Goal: Transaction & Acquisition: Download file/media

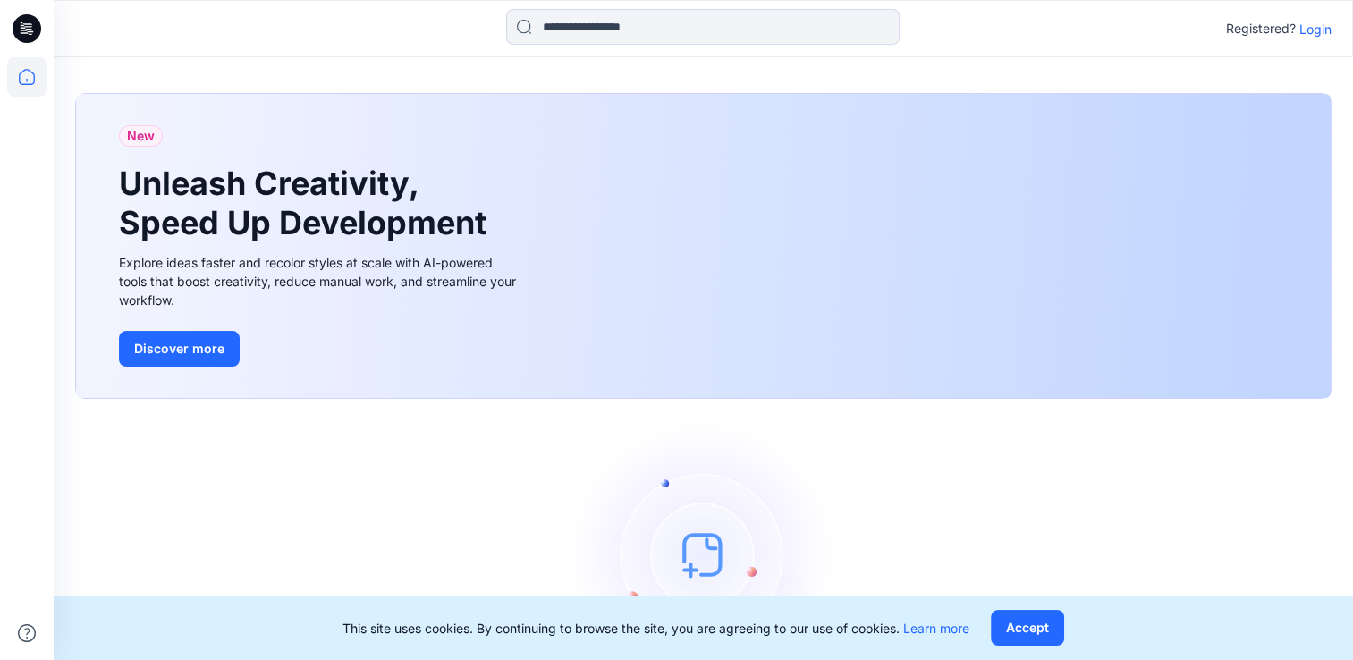
click at [1320, 25] on p "Login" at bounding box center [1316, 29] width 32 height 19
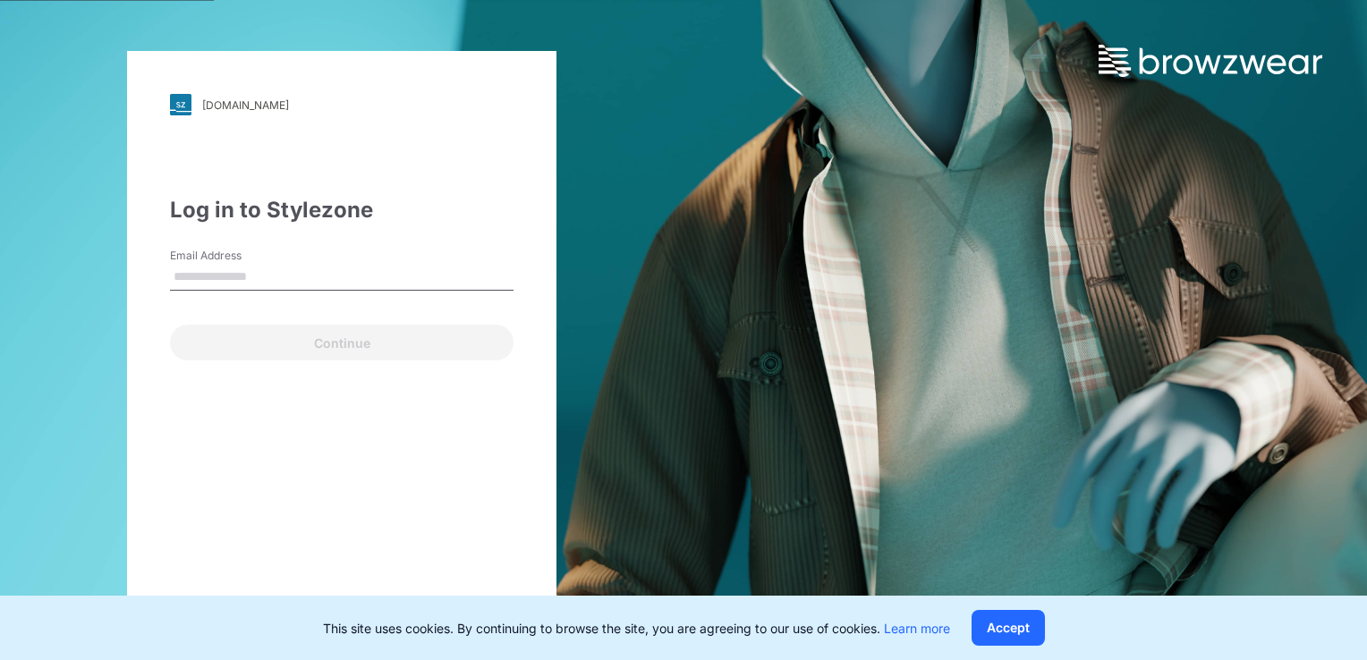
click at [191, 270] on input "Email Address" at bounding box center [341, 277] width 343 height 27
type input "**********"
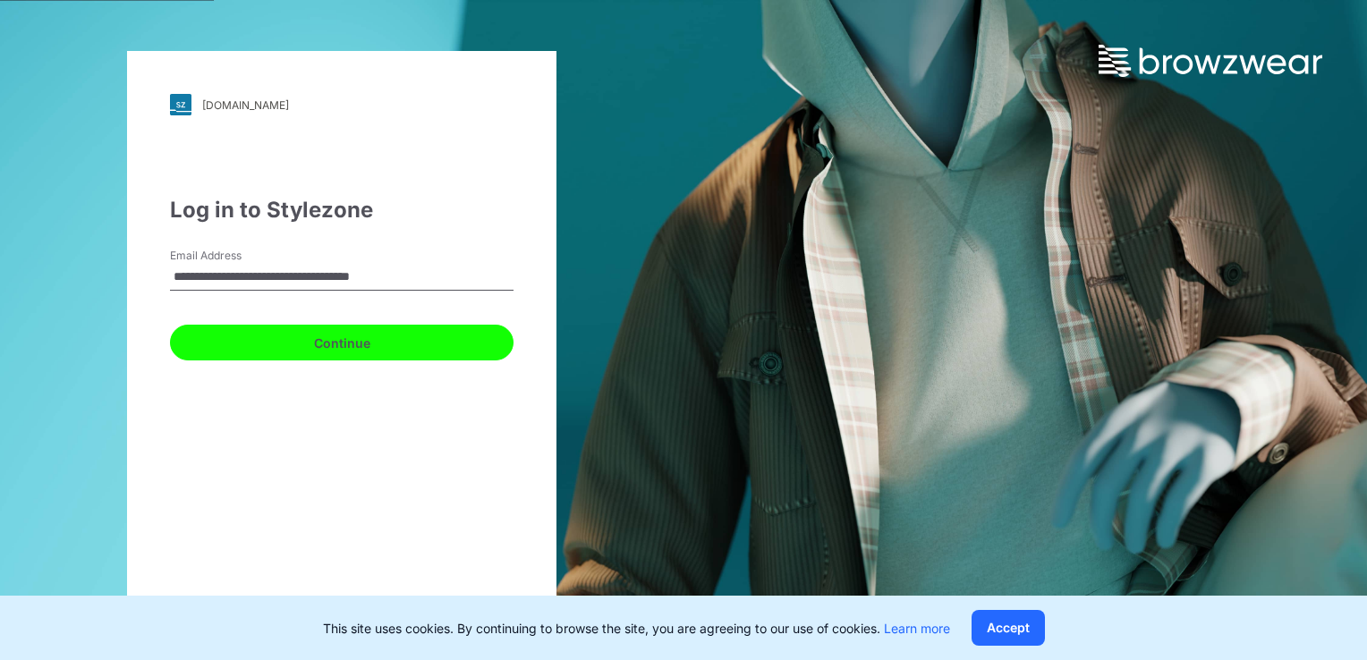
click at [366, 342] on button "Continue" at bounding box center [341, 343] width 343 height 36
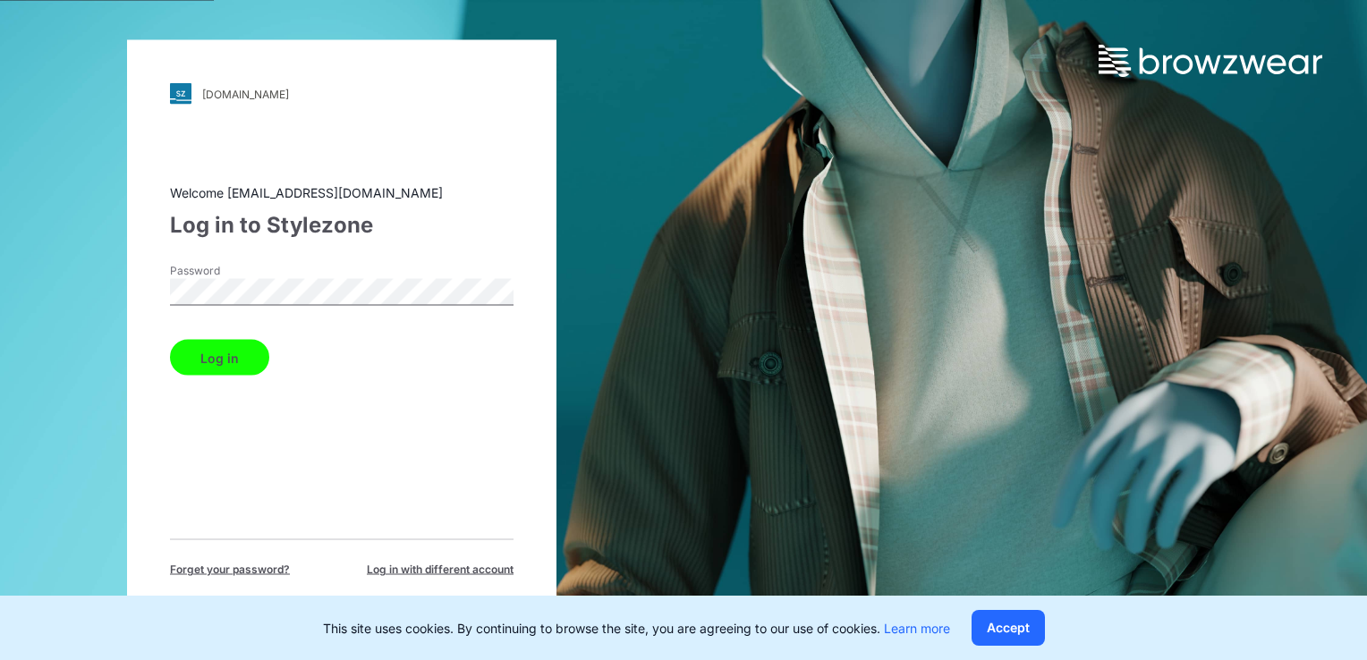
click at [236, 349] on button "Log in" at bounding box center [219, 358] width 99 height 36
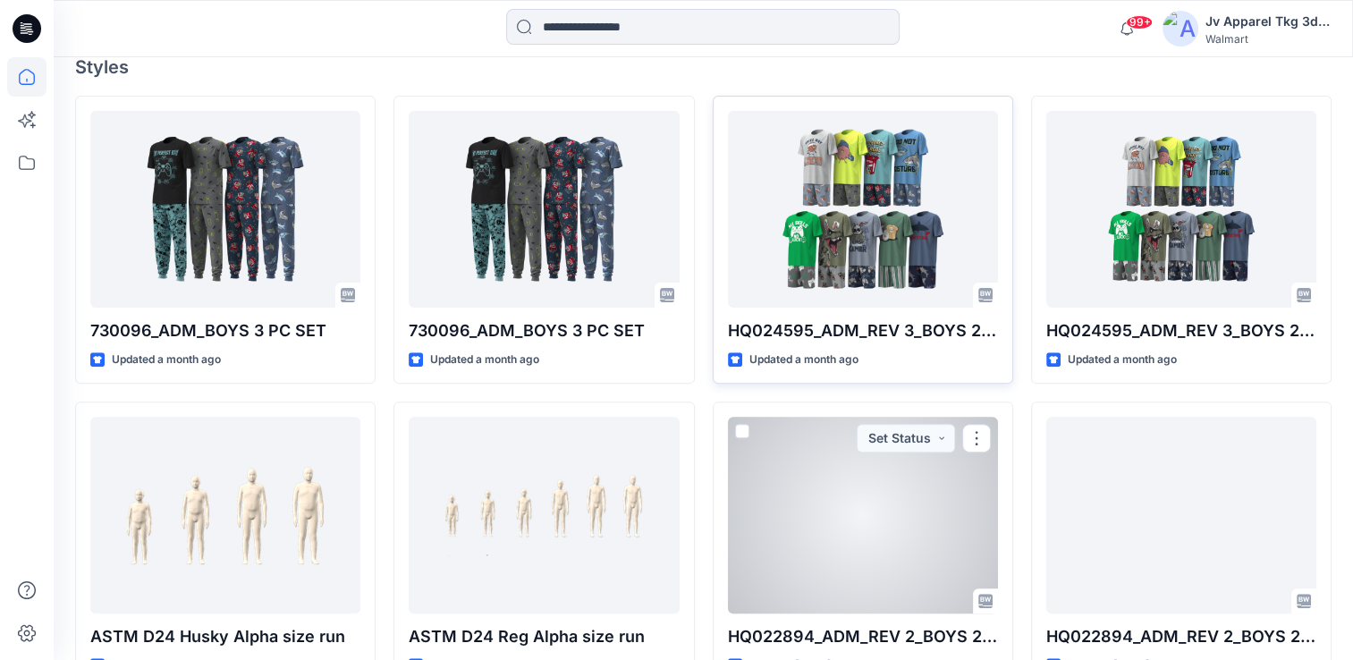
scroll to position [411, 0]
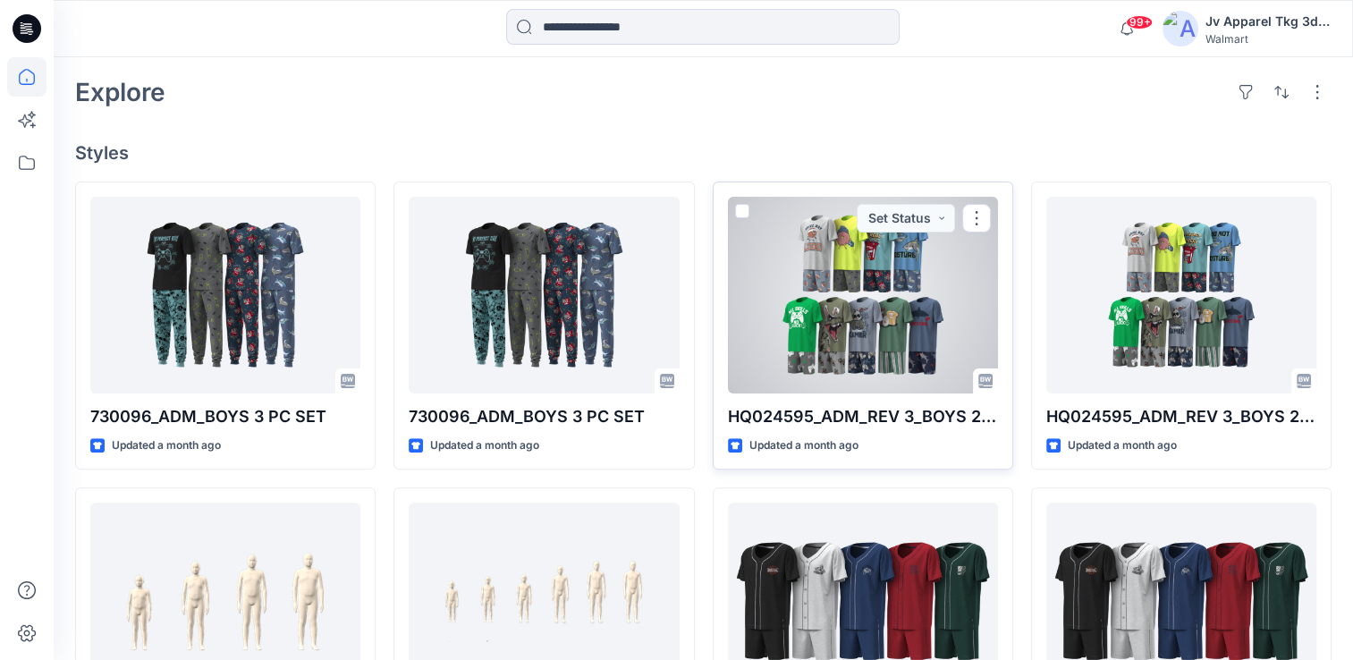
click at [859, 342] on div at bounding box center [863, 295] width 270 height 197
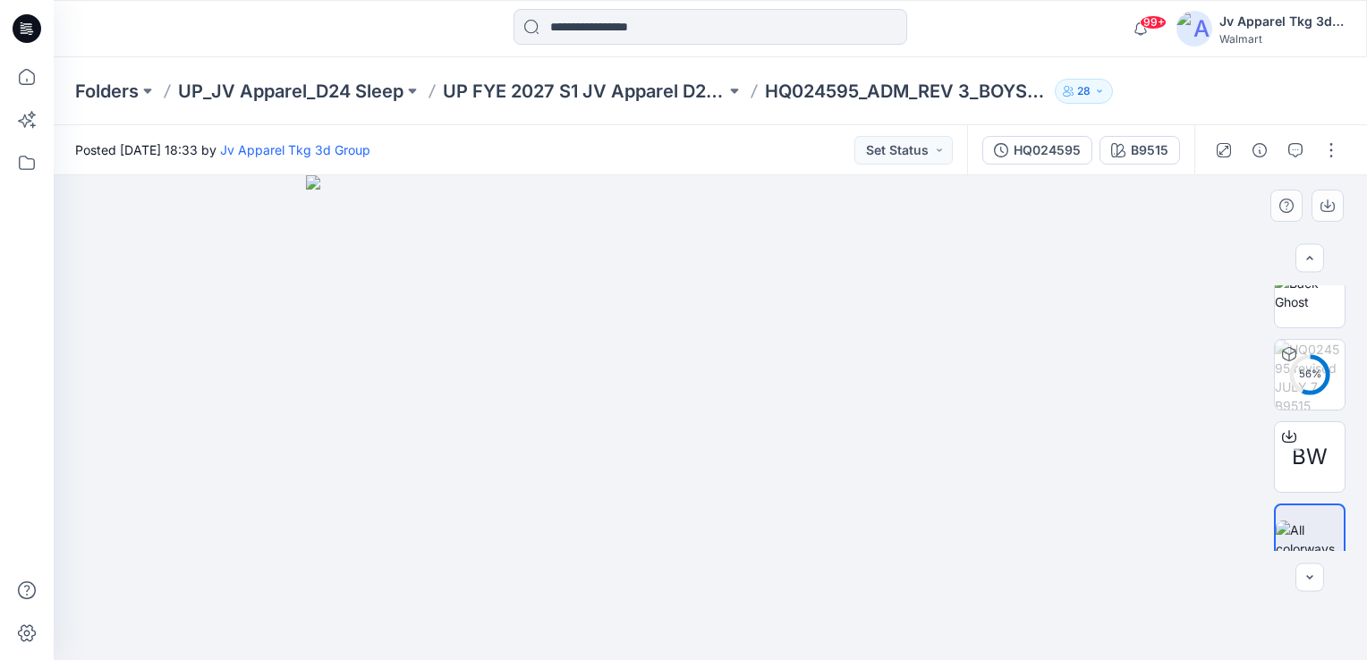
scroll to position [1204, 0]
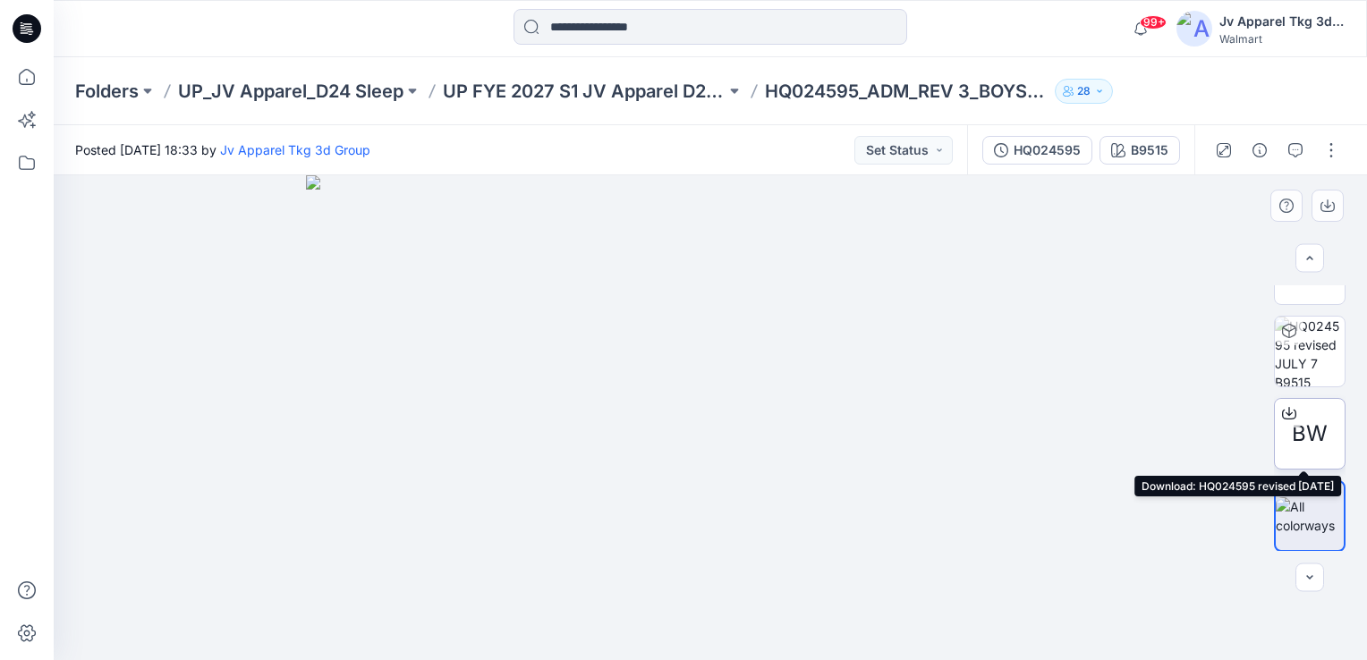
click at [1298, 437] on span "BW" at bounding box center [1309, 434] width 36 height 32
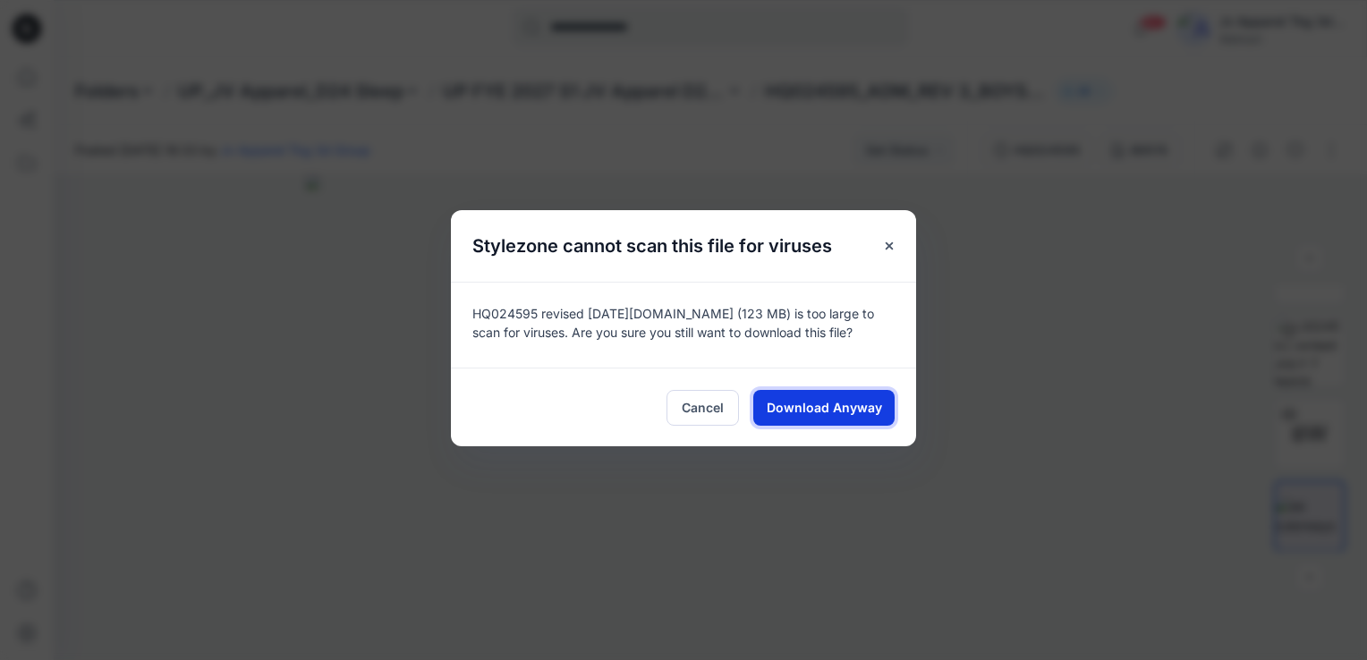
click at [828, 392] on button "Download Anyway" at bounding box center [823, 408] width 141 height 36
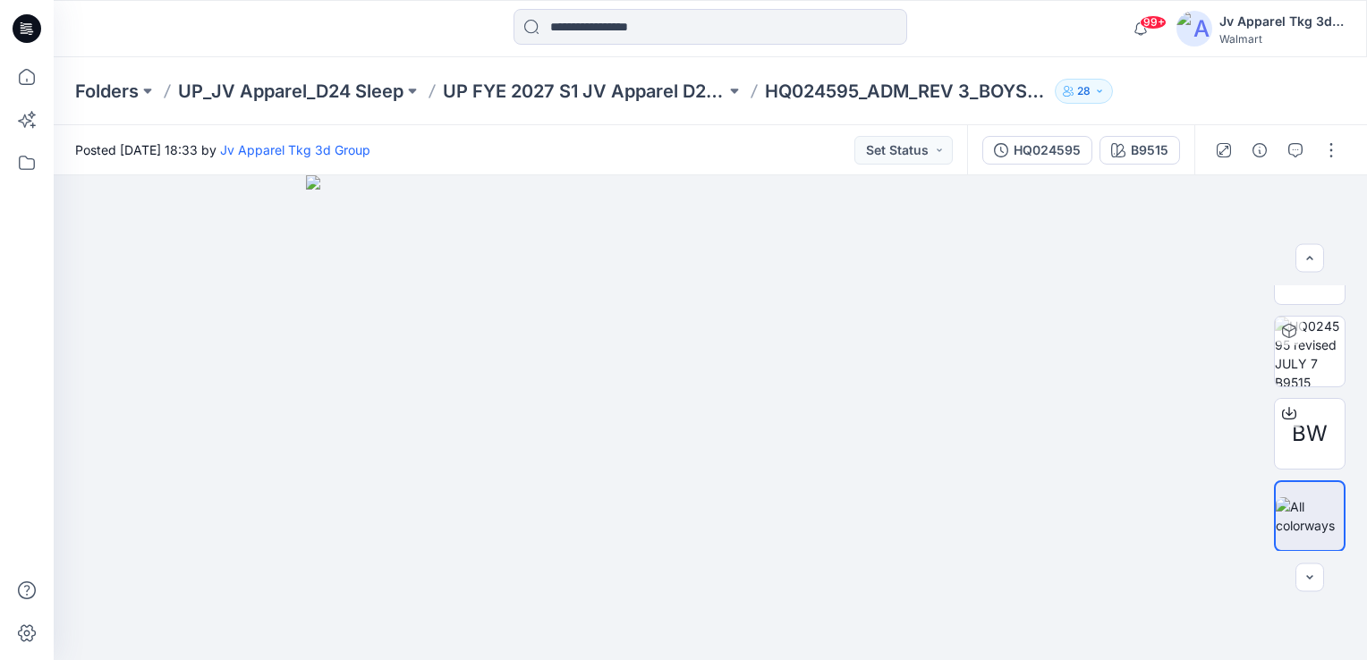
click at [1292, 84] on div "Folders UP_JV Apparel_D24 Sleep UP FYE 2027 S1 JV Apparel D24 BOYS SLEEP HQ0245…" at bounding box center [710, 91] width 1313 height 68
